Goal: Check status: Check status

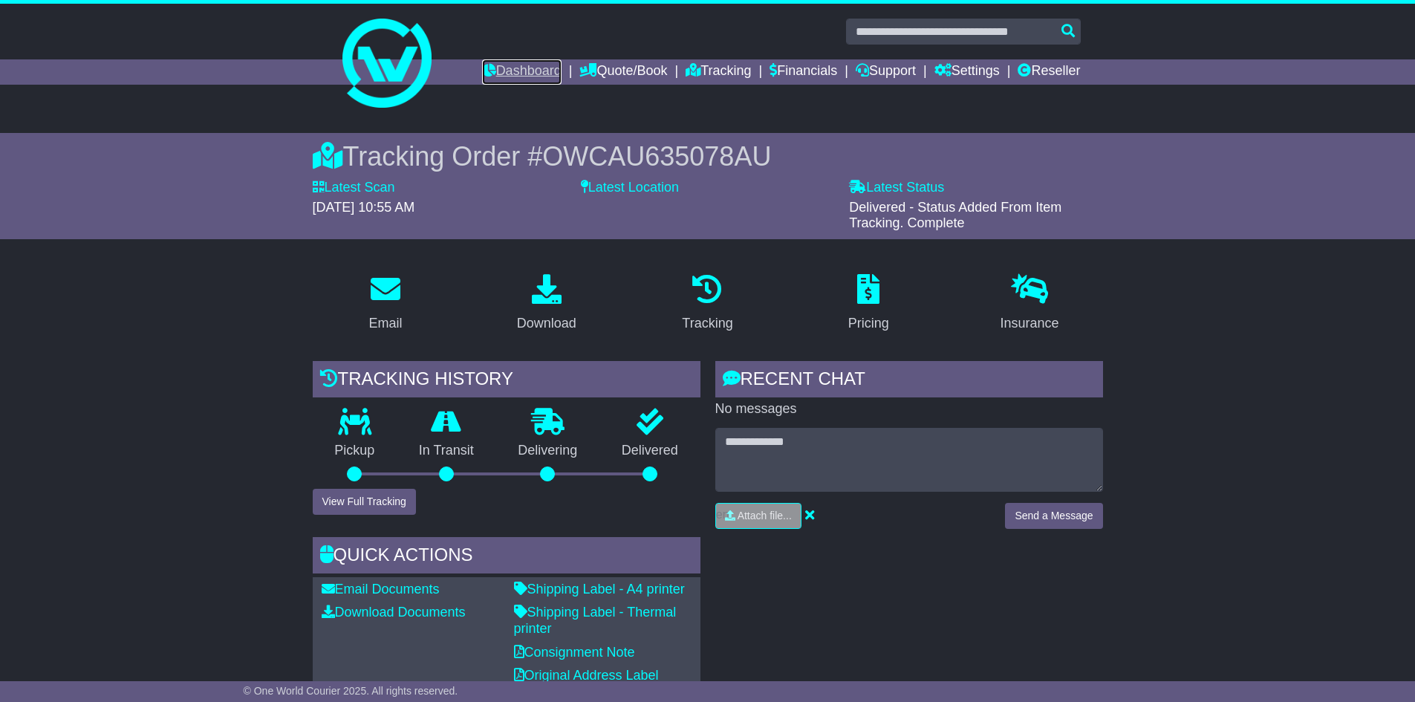
click at [512, 78] on link "Dashboard" at bounding box center [521, 71] width 79 height 25
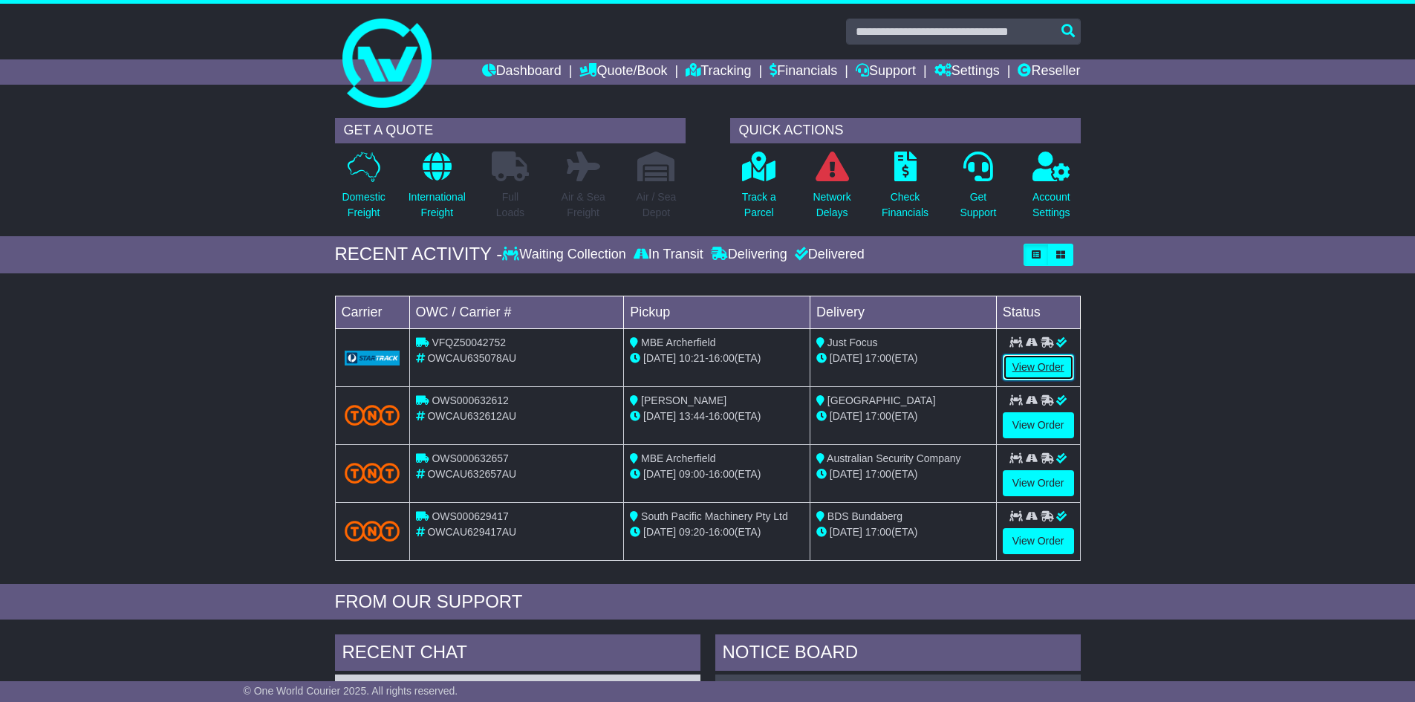
click at [1052, 370] on link "View Order" at bounding box center [1038, 367] width 71 height 26
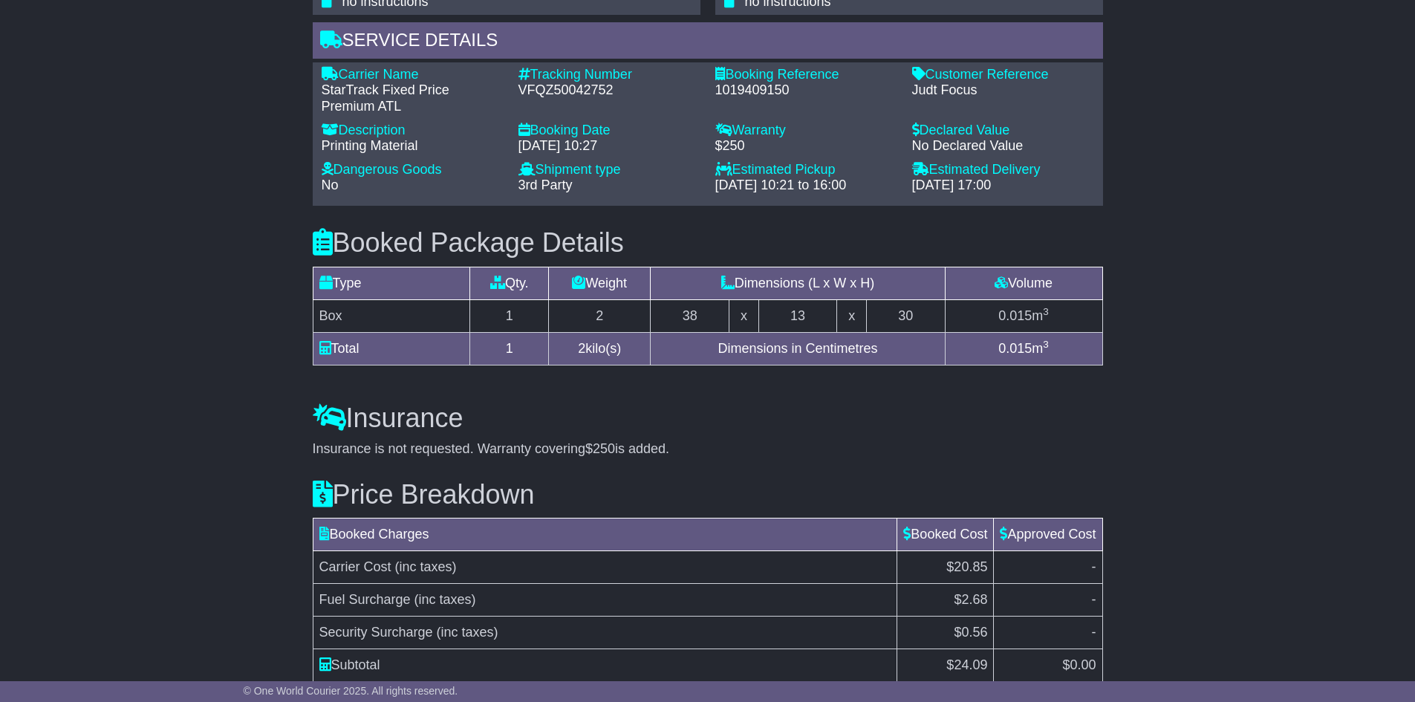
scroll to position [1102, 0]
